Goal: Transaction & Acquisition: Purchase product/service

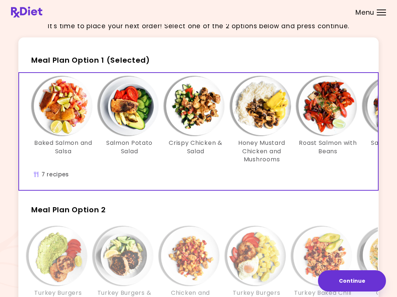
click at [190, 210] on h2 "Meal Plan Option 2" at bounding box center [198, 206] width 360 height 19
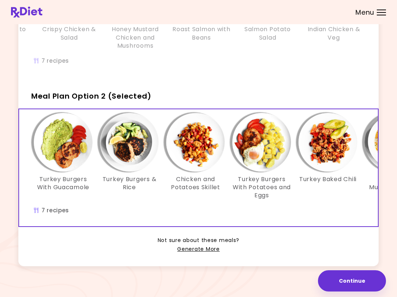
scroll to position [125, 0]
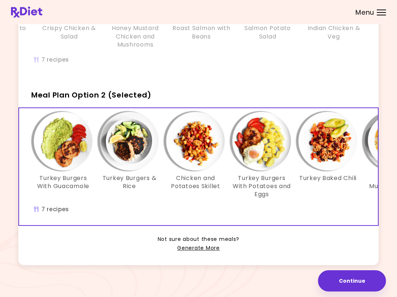
click at [202, 247] on link "Generate More" at bounding box center [198, 248] width 42 height 9
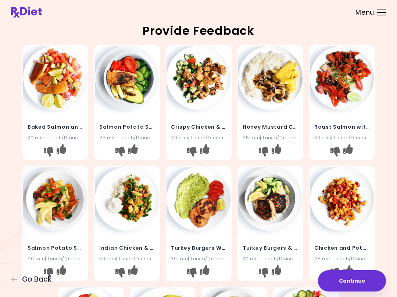
click at [13, 278] on icon "button" at bounding box center [14, 280] width 6 height 6
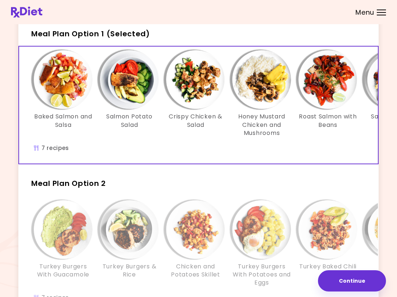
scroll to position [40, 0]
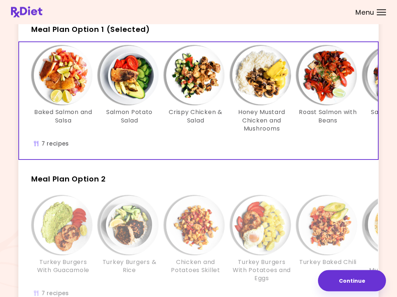
click at [262, 229] on img "Info - Turkey Burgers With Potatoes and Eggs - Meal Plan Option 2" at bounding box center [261, 225] width 59 height 59
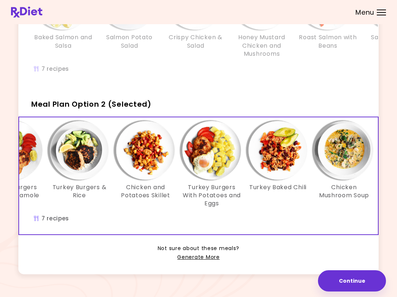
scroll to position [118, 0]
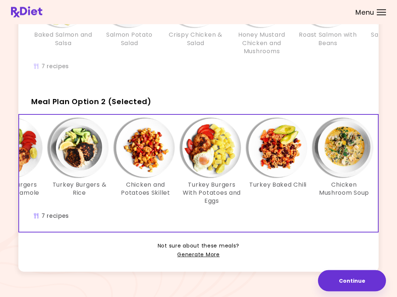
click at [200, 253] on link "Generate More" at bounding box center [198, 255] width 42 height 9
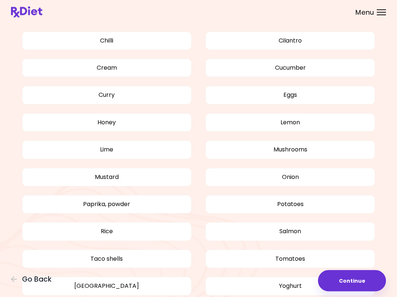
scroll to position [496, 0]
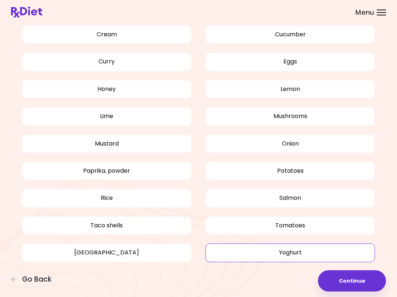
click at [297, 253] on button "Yoghurt" at bounding box center [289, 253] width 169 height 18
click at [297, 282] on button "Continue" at bounding box center [352, 281] width 68 height 21
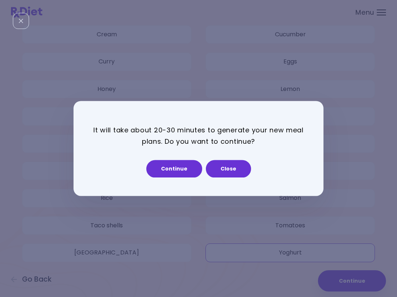
click at [184, 166] on button "Continue" at bounding box center [174, 169] width 56 height 18
select select "*"
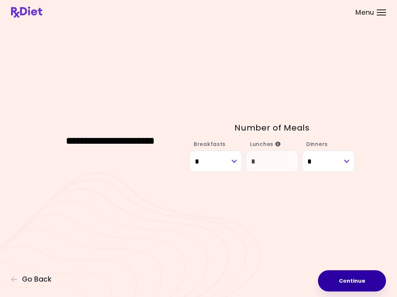
click at [297, 279] on button "Continue" at bounding box center [352, 281] width 68 height 21
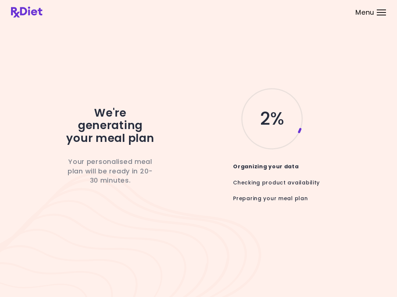
click at [297, 17] on header at bounding box center [198, 12] width 397 height 24
click at [297, 12] on div at bounding box center [380, 12] width 9 height 1
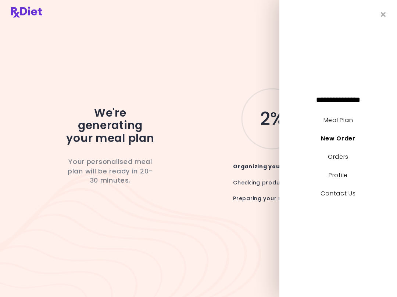
click at [297, 123] on link "Meal Plan" at bounding box center [337, 120] width 29 height 8
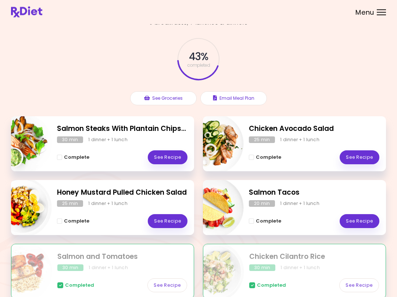
scroll to position [16, 0]
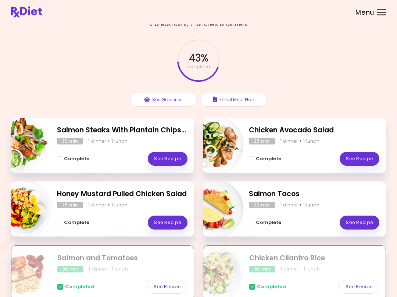
click at [108, 149] on div "Complete See Recipe" at bounding box center [122, 155] width 130 height 21
click at [171, 160] on link "See Recipe" at bounding box center [168, 159] width 40 height 14
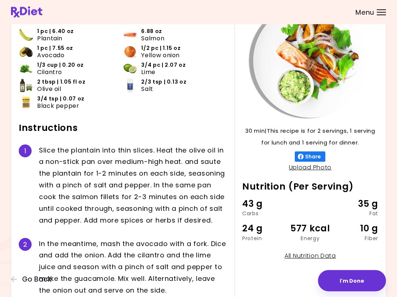
scroll to position [51, 0]
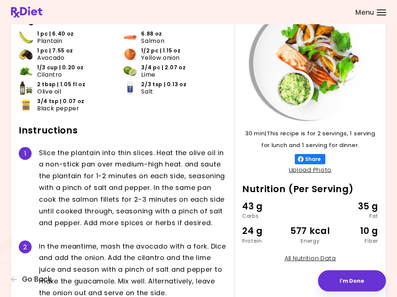
click at [21, 203] on div "1 S l i c e t h e p l a n t a i n i n t o t h i n s l i c e s . H e a t t h e o…" at bounding box center [123, 188] width 208 height 94
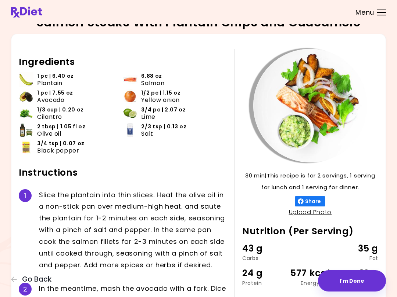
scroll to position [0, 0]
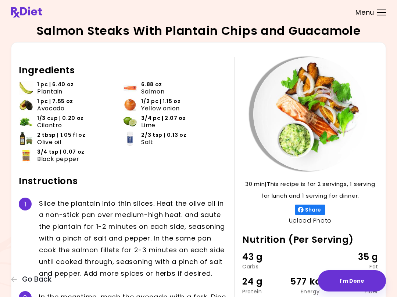
click at [18, 277] on button "Go Back" at bounding box center [33, 280] width 44 height 8
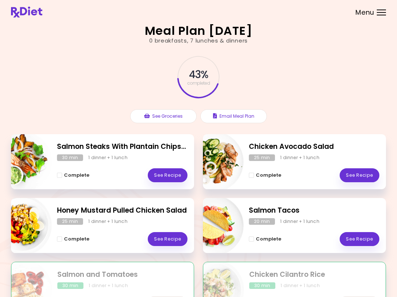
click at [66, 219] on div "25 min" at bounding box center [70, 221] width 26 height 7
click at [84, 223] on div "25 min 1 dinner + 1 lunch" at bounding box center [122, 221] width 130 height 7
click at [103, 224] on div "1 dinner + 1 lunch" at bounding box center [107, 221] width 39 height 7
click at [87, 239] on span "Complete" at bounding box center [76, 239] width 25 height 6
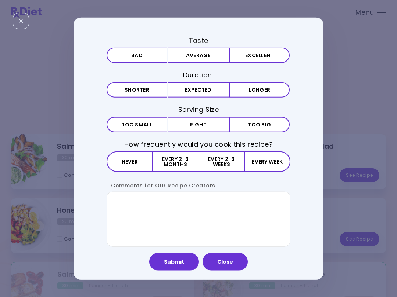
click at [297, 60] on div "Taste Bad Average Excellent Duration Shorter Expected Longer Serving Size Small…" at bounding box center [198, 148] width 397 height 297
click at [297, 67] on div "Taste Bad Average Excellent Duration Shorter Expected Longer Serving Size Small…" at bounding box center [198, 148] width 397 height 297
click at [297, 66] on div "Taste Bad Average Excellent Duration Shorter Expected Longer Serving Size Small…" at bounding box center [198, 148] width 397 height 297
click at [231, 263] on button "Close" at bounding box center [224, 262] width 45 height 18
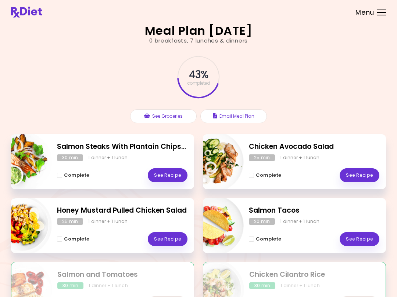
click at [170, 241] on link "See Recipe" at bounding box center [168, 239] width 40 height 14
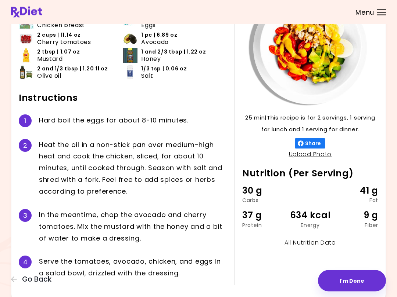
scroll to position [67, 0]
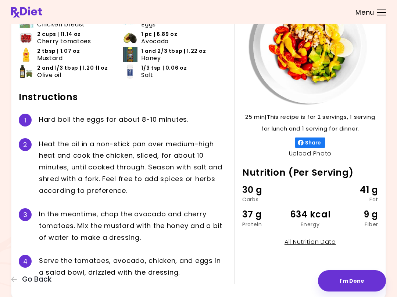
click at [11, 226] on div "Honey Mustard Pulled Chicken Salad 25 min 25 min | This recipe is for 2 serving…" at bounding box center [198, 129] width 397 height 392
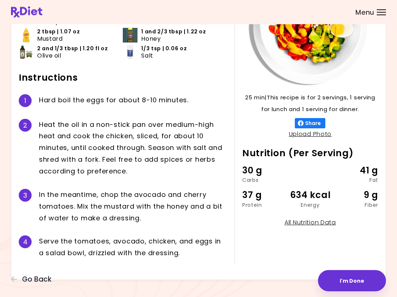
scroll to position [87, 0]
click at [24, 281] on span "Go Back" at bounding box center [36, 280] width 29 height 8
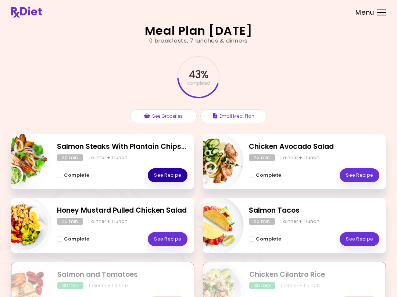
click at [161, 173] on link "See Recipe" at bounding box center [168, 176] width 40 height 14
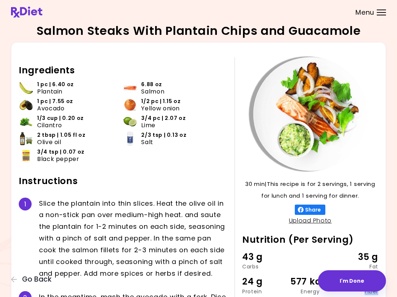
click at [297, 147] on div "Salmon Steaks With Plantain Chips and Guacamole 30 min 30 min | This recipe is …" at bounding box center [198, 215] width 397 height 431
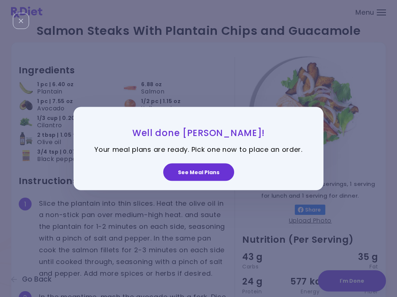
click at [200, 173] on button "See Meal Plans" at bounding box center [198, 172] width 71 height 18
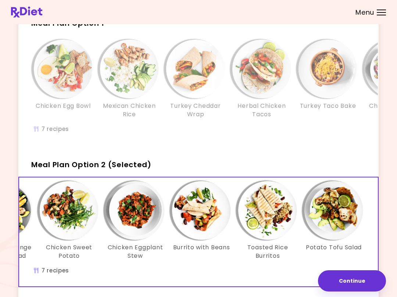
scroll to position [0, 126]
click at [297, 4] on header at bounding box center [198, 12] width 397 height 24
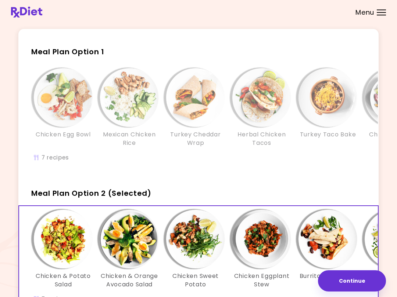
scroll to position [18, 0]
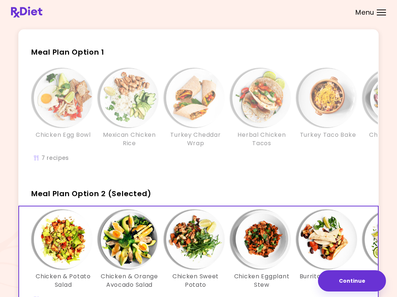
click at [6, 154] on div "It's time to place your next order! Select one of the 2 options below and press…" at bounding box center [198, 186] width 397 height 408
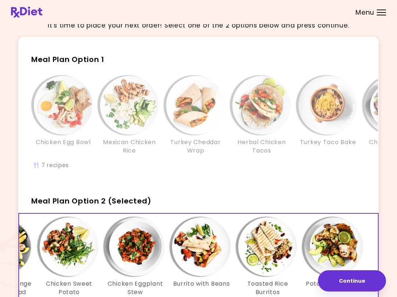
scroll to position [0, 0]
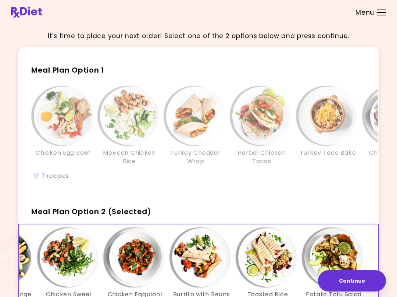
click at [228, 115] on div "Herbal Chicken Tacos" at bounding box center [261, 126] width 66 height 79
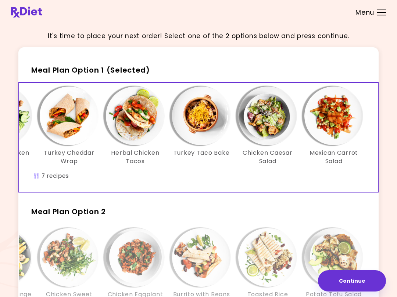
scroll to position [0, 126]
click at [1, 281] on div "It's time to place your next order! Select one of the 2 options below and press…" at bounding box center [198, 204] width 397 height 408
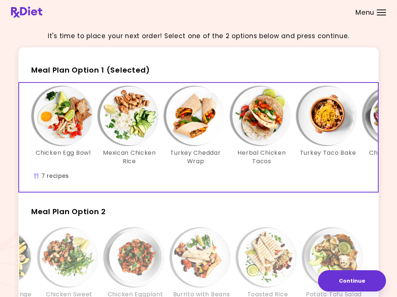
scroll to position [0, 0]
click at [167, 134] on div "Info - Turkey Cheddar Wrap - Meal Plan Option 1 (Selected)" at bounding box center [195, 116] width 59 height 59
click at [297, 62] on h2 "Meal Plan Option 1 (Selected)" at bounding box center [198, 66] width 360 height 19
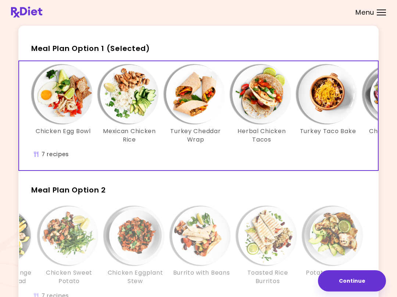
scroll to position [21, 0]
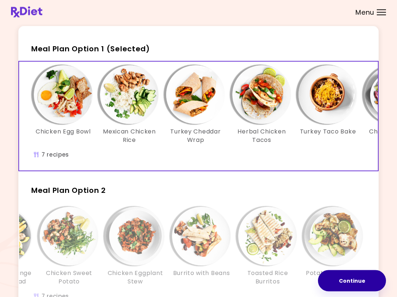
click at [297, 277] on button "Continue" at bounding box center [352, 281] width 68 height 21
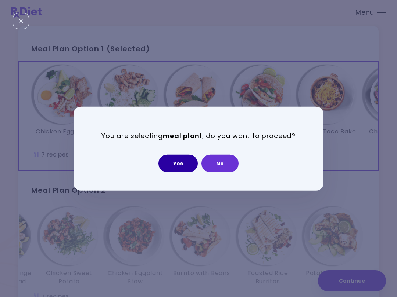
click at [181, 164] on button "Yes" at bounding box center [177, 164] width 39 height 18
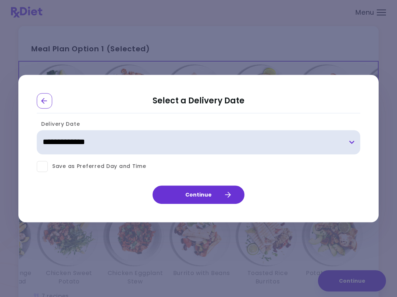
click at [49, 145] on select "**********" at bounding box center [198, 142] width 323 height 24
select select "**********"
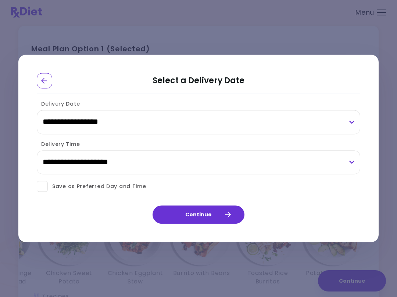
click at [196, 220] on button "Continue" at bounding box center [198, 215] width 92 height 18
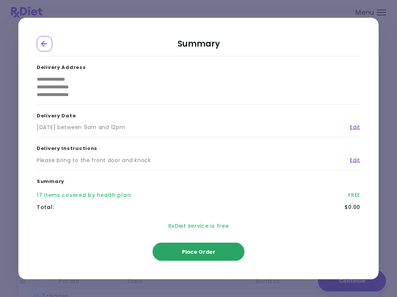
click at [191, 255] on span "Place Order" at bounding box center [198, 252] width 33 height 7
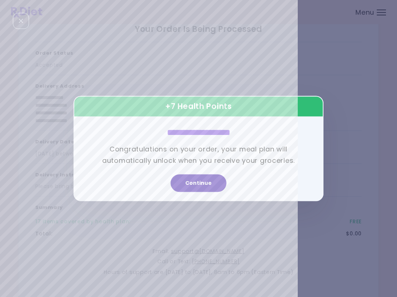
click at [204, 183] on button "Continue" at bounding box center [198, 184] width 56 height 18
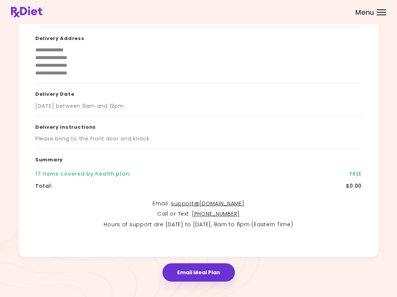
scroll to position [68, 0]
click at [297, 22] on header at bounding box center [198, 12] width 397 height 24
click at [297, 10] on div "Menu" at bounding box center [380, 13] width 9 height 6
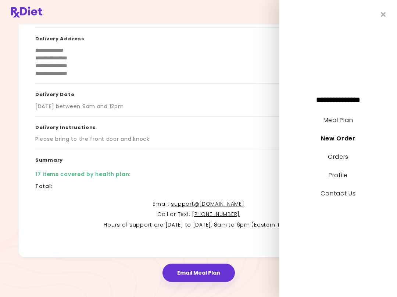
click at [297, 124] on link "Meal Plan" at bounding box center [337, 120] width 29 height 8
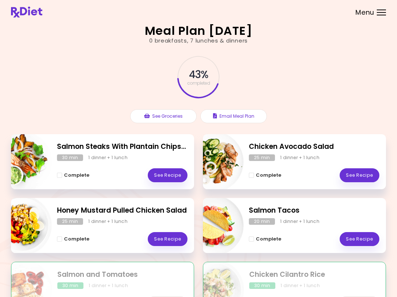
click at [134, 171] on div "Complete See Recipe" at bounding box center [122, 171] width 130 height 21
click at [169, 177] on link "See Recipe" at bounding box center [168, 176] width 40 height 14
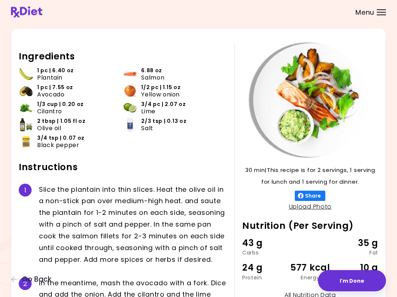
scroll to position [10, 0]
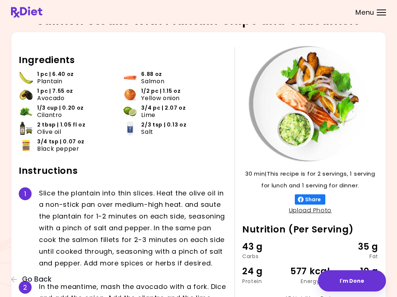
click at [15, 280] on icon "button" at bounding box center [14, 280] width 6 height 6
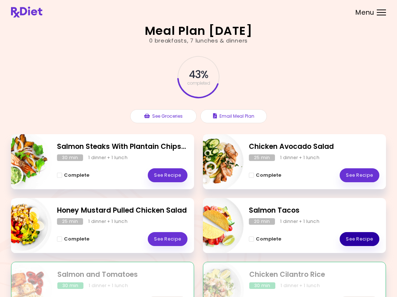
click at [297, 238] on link "See Recipe" at bounding box center [359, 239] width 40 height 14
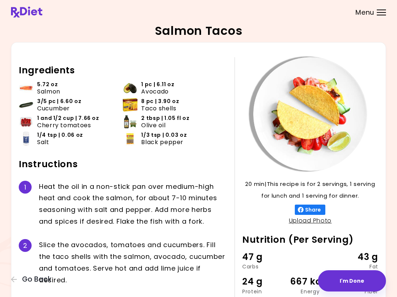
click at [23, 292] on div "Ingredients 5.72 oz Salmon 1 pc | 6.11 oz Avocado 3/5 pc | 6.60 oz Cucumber 8 p…" at bounding box center [127, 186] width 216 height 258
click at [24, 277] on span "Go Back" at bounding box center [36, 280] width 29 height 8
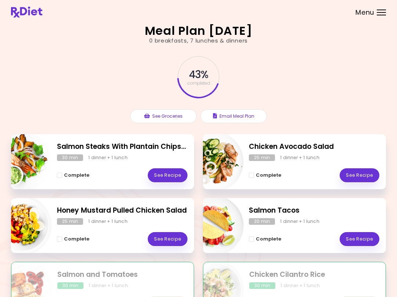
click at [297, 174] on link "See Recipe" at bounding box center [359, 176] width 40 height 14
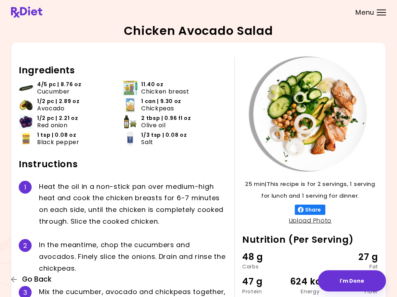
click at [23, 280] on span "Go Back" at bounding box center [36, 280] width 29 height 8
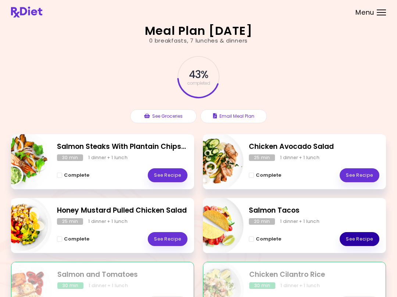
click at [297, 241] on link "See Recipe" at bounding box center [359, 239] width 40 height 14
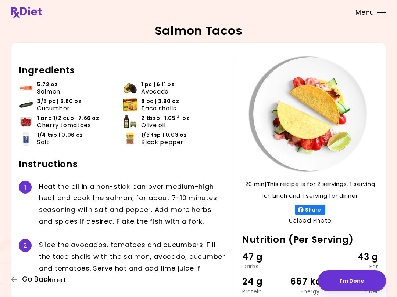
click at [32, 279] on span "Go Back" at bounding box center [36, 280] width 29 height 8
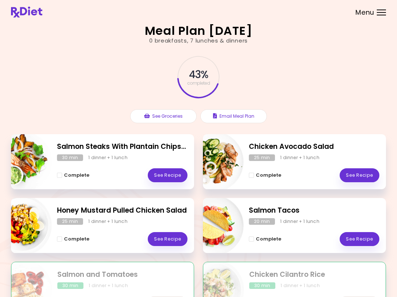
click at [108, 236] on div "Complete See Recipe" at bounding box center [122, 235] width 130 height 21
click at [164, 244] on link "See Recipe" at bounding box center [168, 239] width 40 height 14
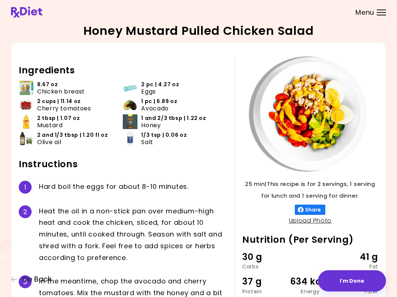
click at [36, 279] on span "Go Back" at bounding box center [36, 280] width 29 height 8
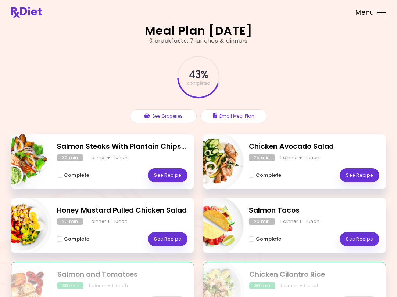
click at [161, 174] on link "See Recipe" at bounding box center [168, 176] width 40 height 14
